Goal: Check status: Check status

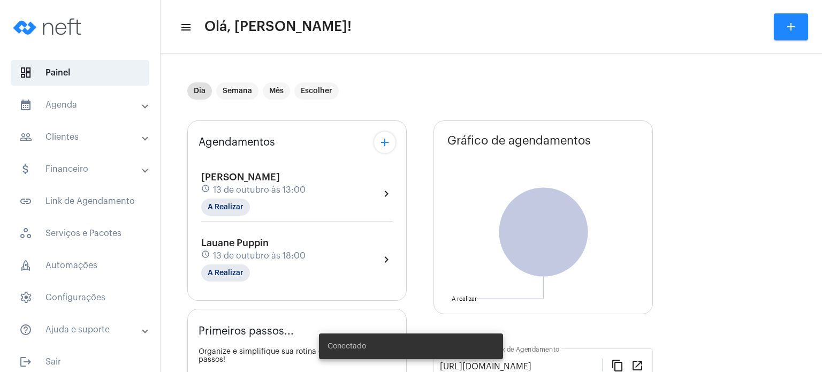
click at [224, 192] on span "13 de outubro às 13:00" at bounding box center [259, 190] width 93 height 10
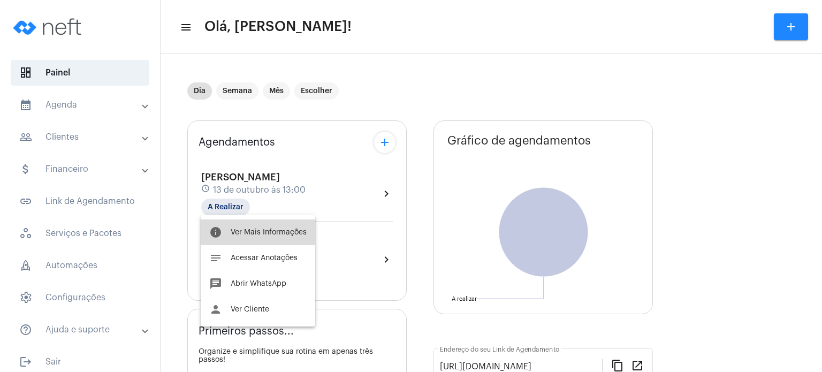
click at [258, 234] on span "Ver Mais Informações" at bounding box center [269, 232] width 76 height 7
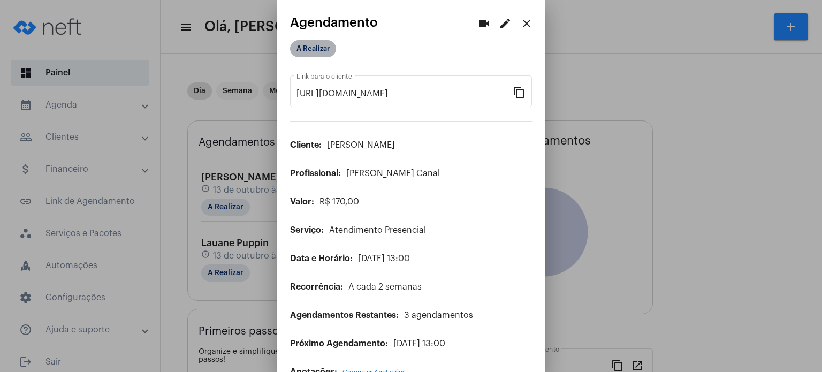
click at [318, 50] on mat-chip "A Realizar" at bounding box center [313, 48] width 46 height 17
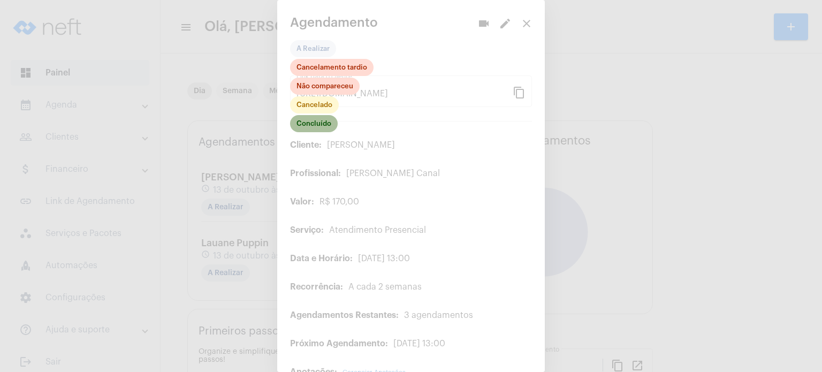
click at [307, 121] on mat-chip "Concluído" at bounding box center [314, 123] width 48 height 17
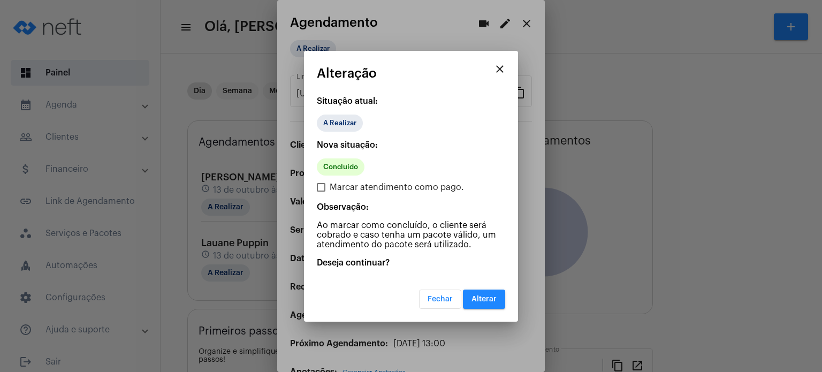
click at [504, 308] on div "Fechar Alterar" at bounding box center [462, 299] width 86 height 19
click at [496, 297] on span "Alterar" at bounding box center [484, 298] width 25 height 7
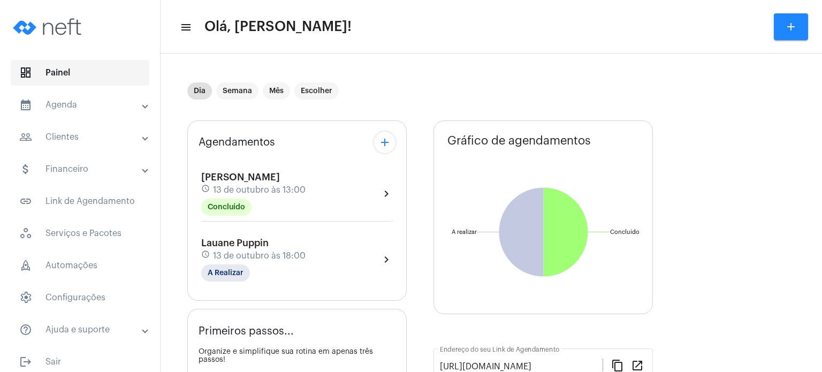
click at [89, 71] on span "dashboard Painel" at bounding box center [80, 73] width 139 height 26
click at [55, 108] on mat-panel-title "calendar_month_outlined Agenda" at bounding box center [81, 104] width 124 height 13
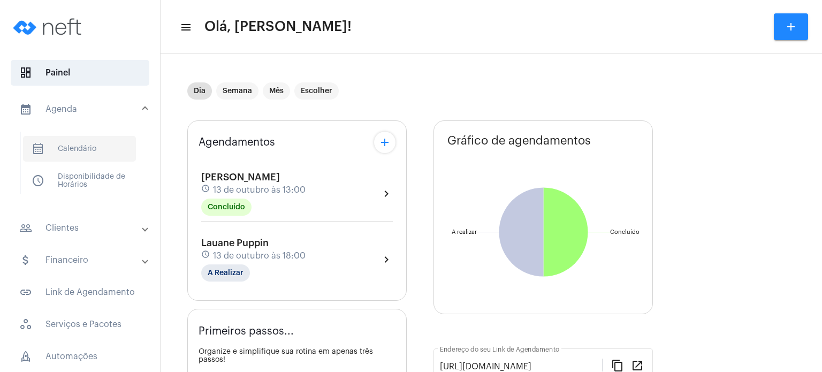
click at [51, 142] on span "calendar_month_outlined Calendário" at bounding box center [79, 149] width 113 height 26
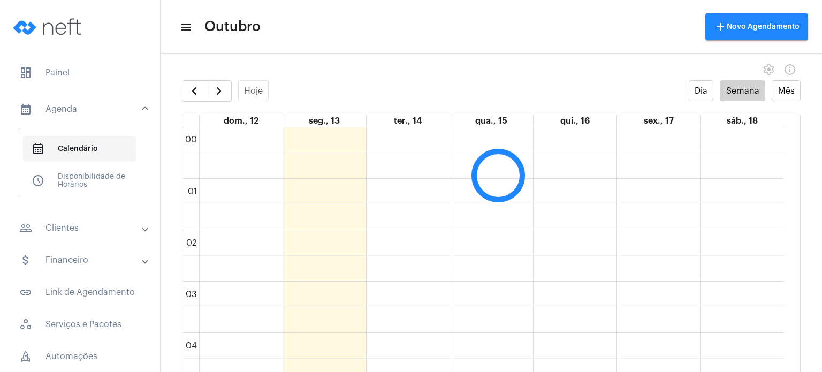
scroll to position [308, 0]
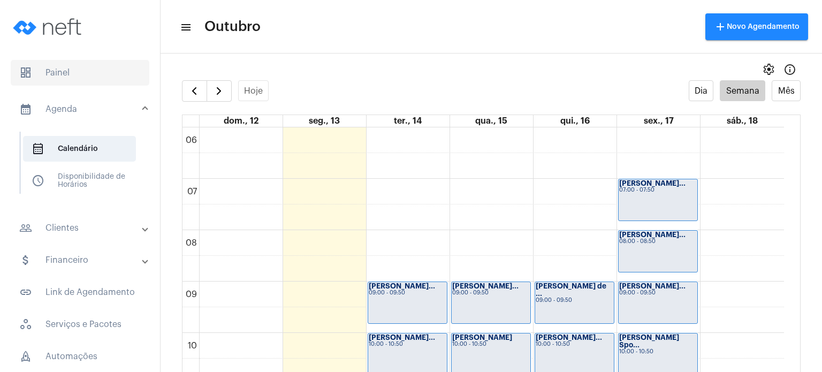
click at [77, 77] on span "dashboard Painel" at bounding box center [80, 73] width 139 height 26
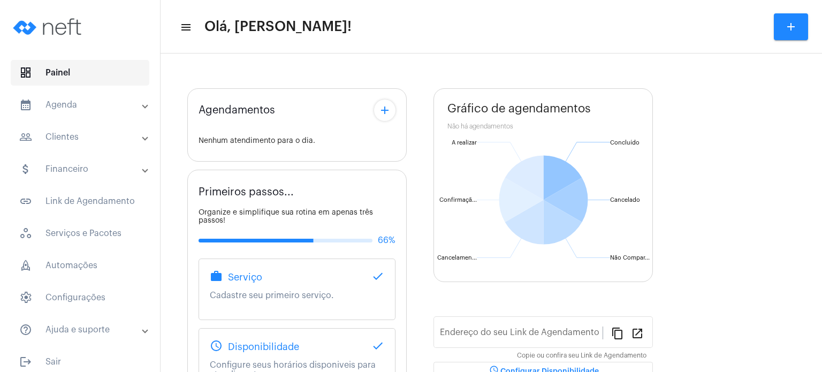
type input "[URL][DOMAIN_NAME]"
